Goal: Task Accomplishment & Management: Complete application form

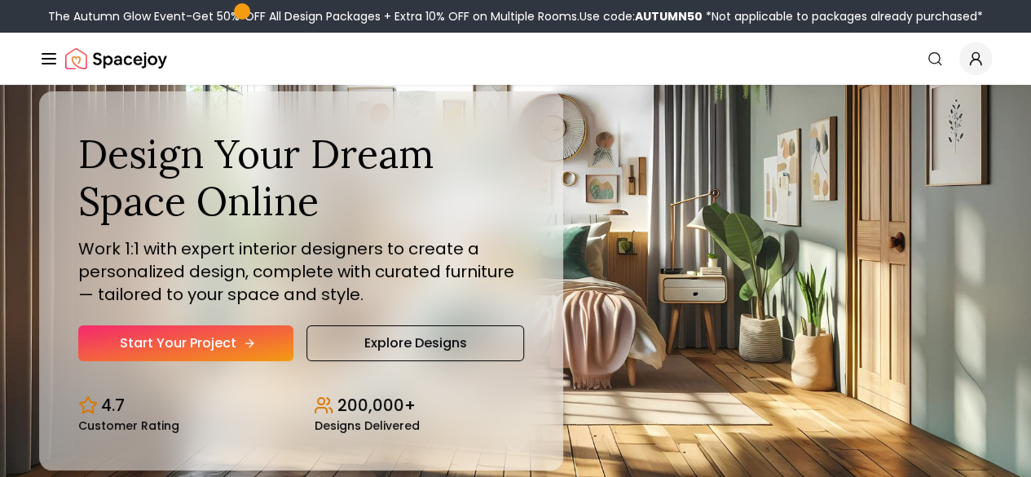
click at [150, 361] on link "Start Your Project" at bounding box center [185, 343] width 215 height 36
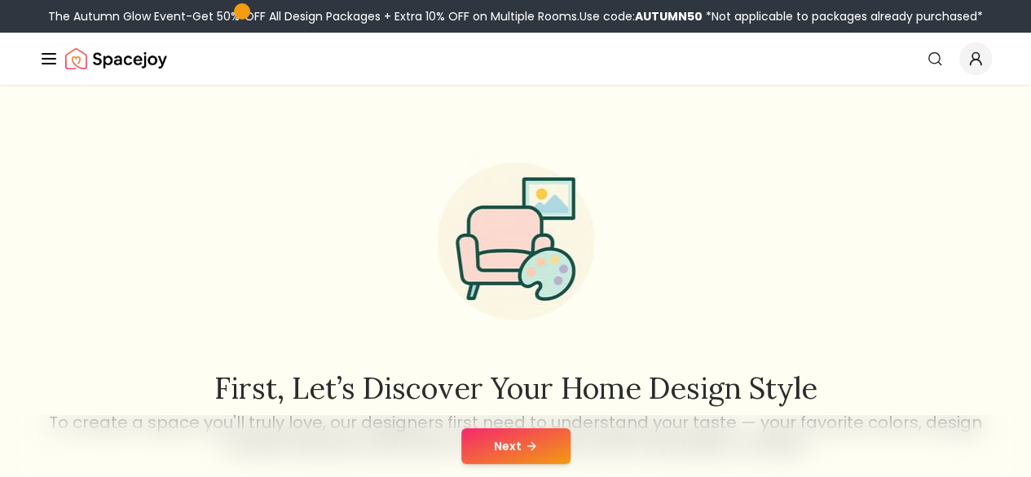
click at [460, 425] on div "Next" at bounding box center [515, 446] width 1005 height 62
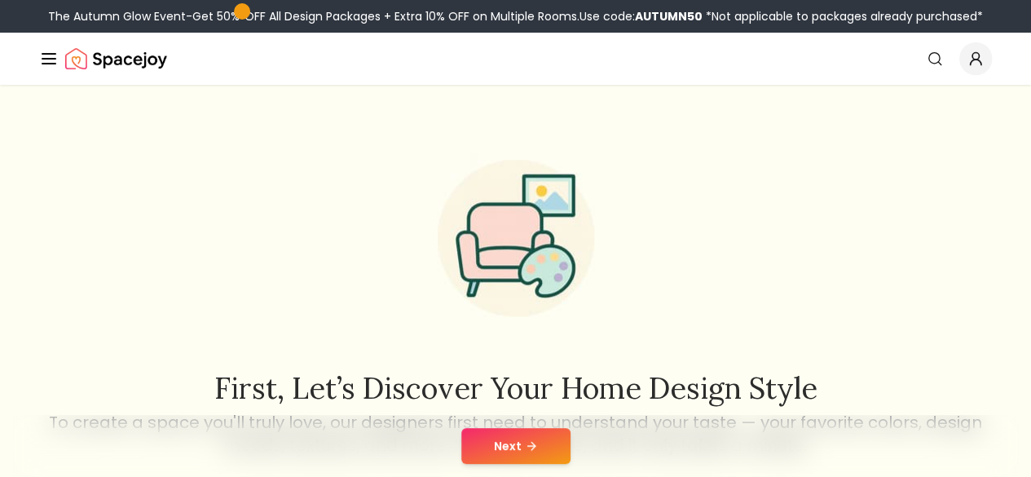
click at [491, 442] on button "Next" at bounding box center [515, 446] width 109 height 36
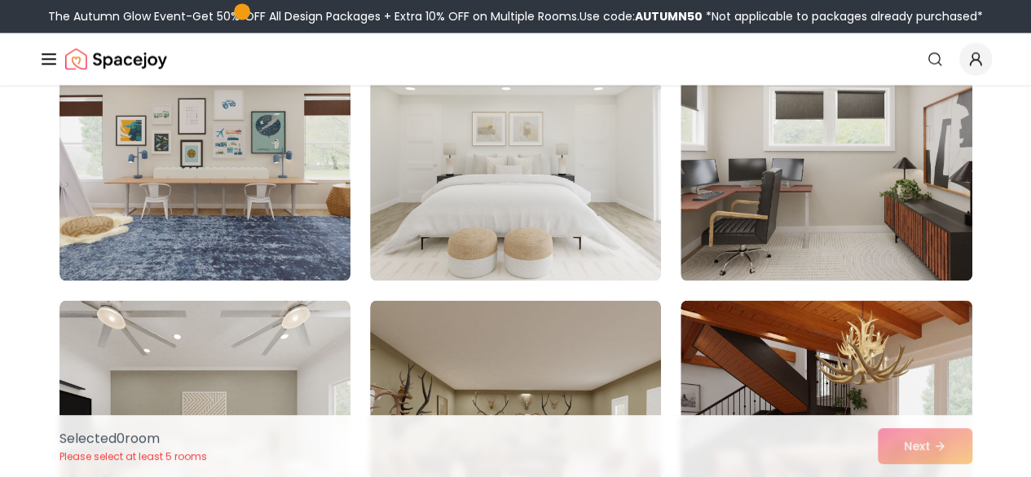
scroll to position [1324, 0]
